Goal: Navigation & Orientation: Find specific page/section

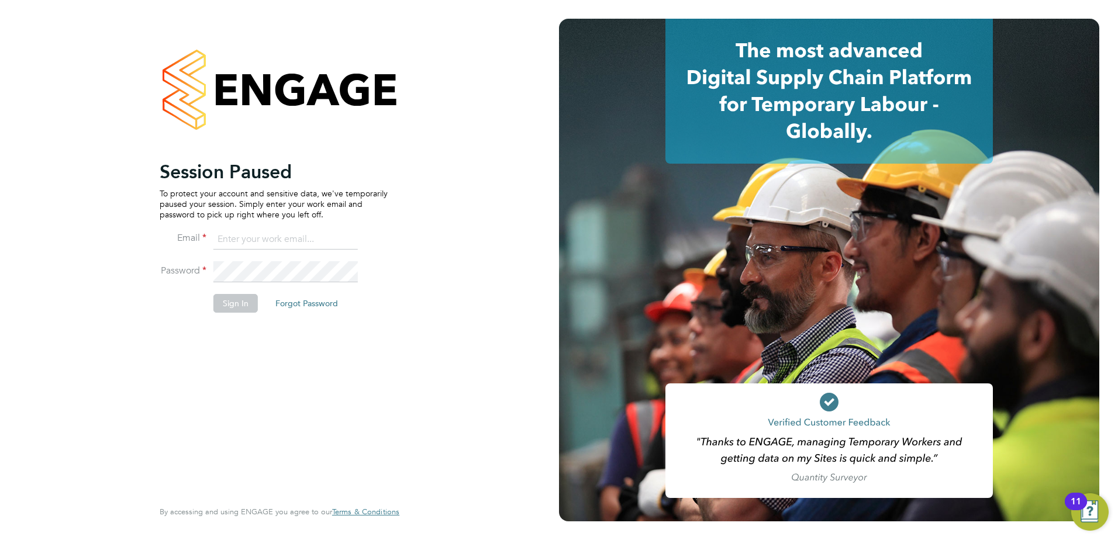
type input "[EMAIL_ADDRESS][DOMAIN_NAME]"
click at [227, 308] on button "Sign In" at bounding box center [235, 303] width 44 height 19
click at [0, 0] on div "Sorry, we are having problems connecting to our services." at bounding box center [0, 0] width 0 height 0
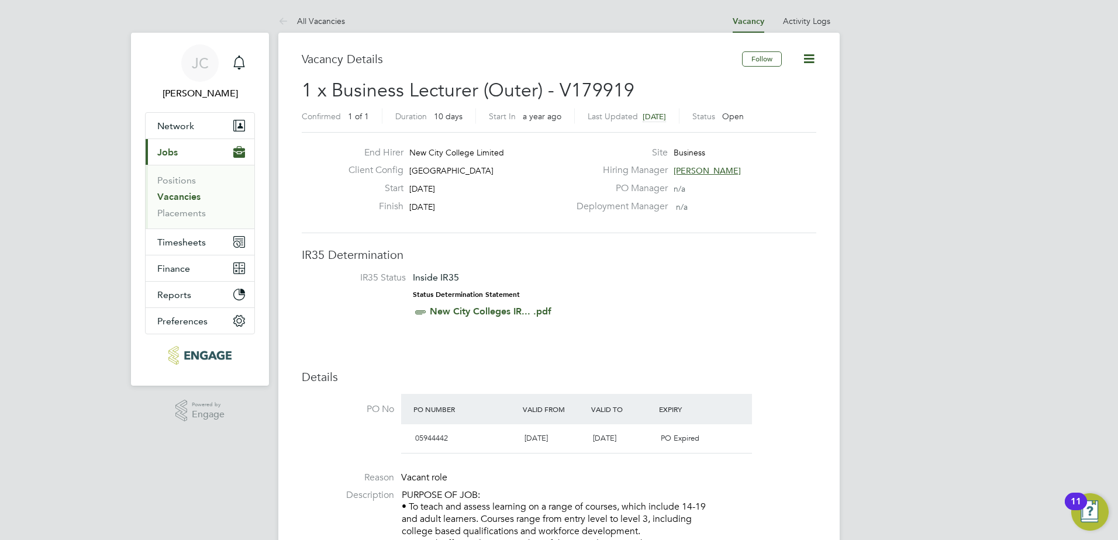
click at [189, 192] on link "Vacancies" at bounding box center [178, 196] width 43 height 11
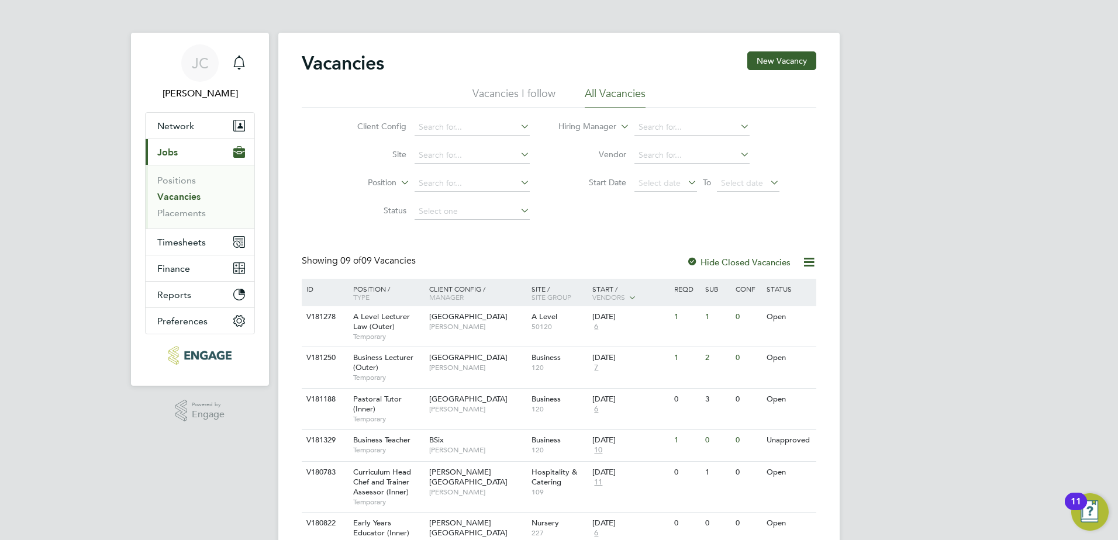
drag, startPoint x: 408, startPoint y: 81, endPoint x: 413, endPoint y: 110, distance: 29.6
click at [413, 110] on div "Vacancies New Vacancy Vacancies I follow All Vacancies Client Config Site Posit…" at bounding box center [559, 369] width 515 height 636
